Goal: Information Seeking & Learning: Learn about a topic

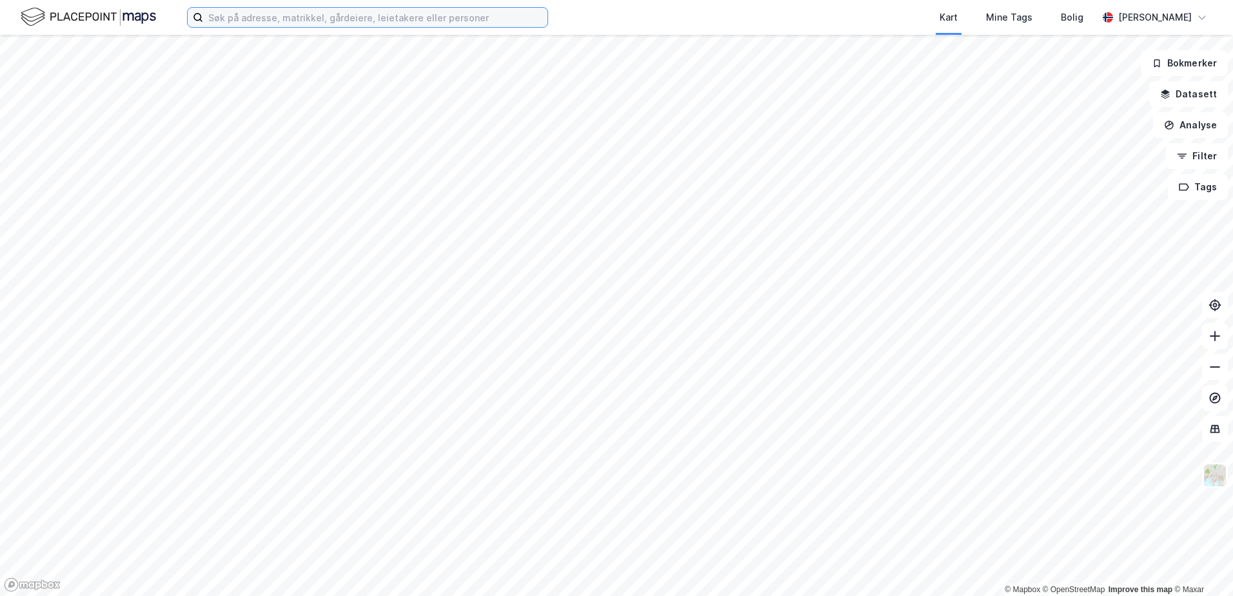
click at [212, 19] on input at bounding box center [375, 17] width 344 height 19
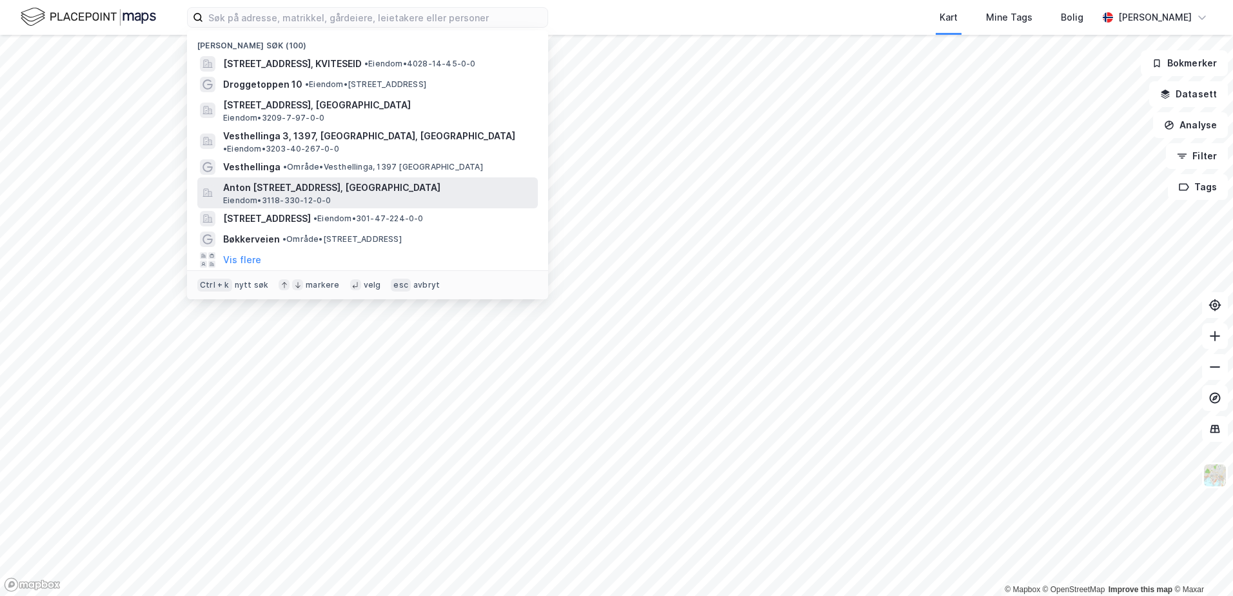
click at [301, 180] on span "Anton [STREET_ADDRESS], [GEOGRAPHIC_DATA]" at bounding box center [378, 187] width 310 height 15
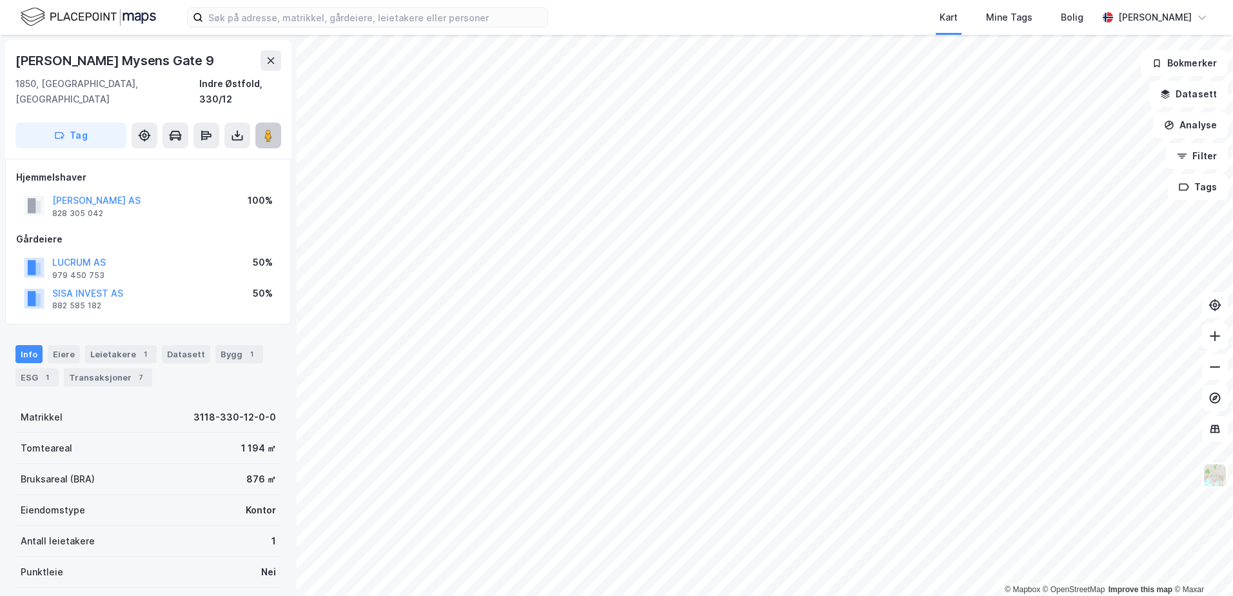
click at [272, 129] on image at bounding box center [268, 135] width 8 height 13
